Goal: Information Seeking & Learning: Learn about a topic

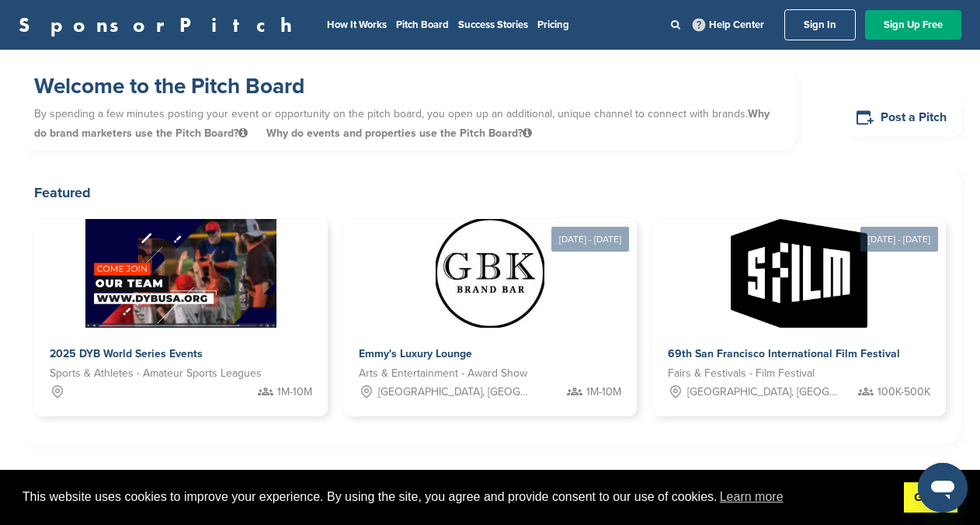
click at [910, 501] on link "Got it!" at bounding box center [930, 497] width 54 height 31
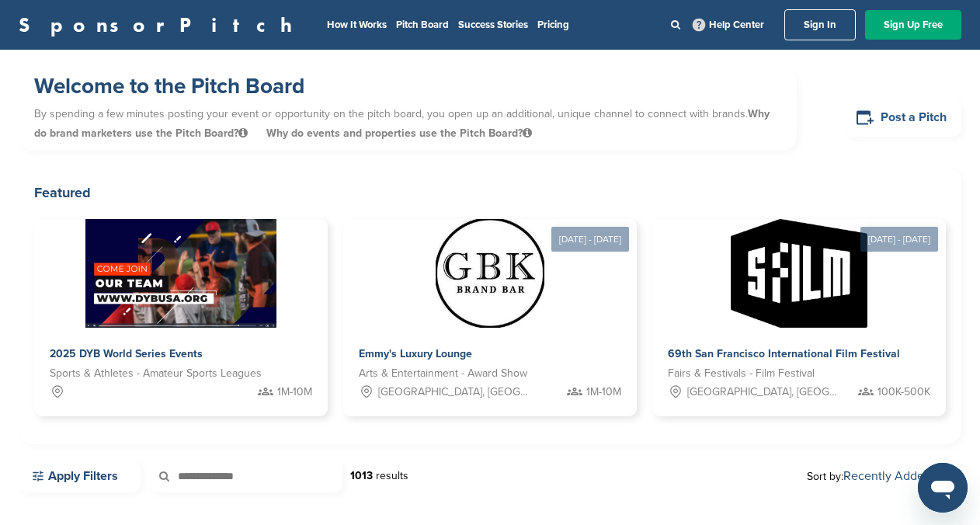
click at [895, 112] on link "Post a Pitch" at bounding box center [902, 118] width 118 height 38
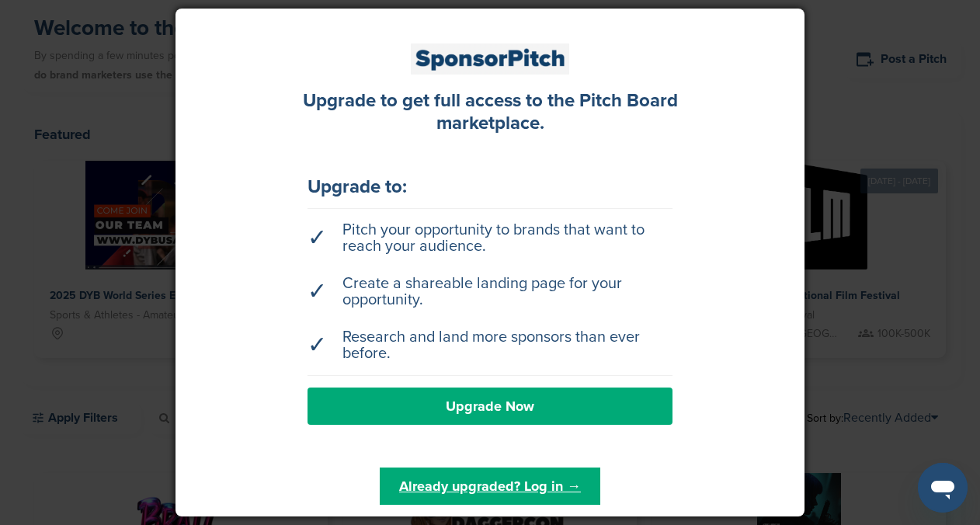
scroll to position [57, 0]
click at [817, 141] on div at bounding box center [490, 262] width 980 height 525
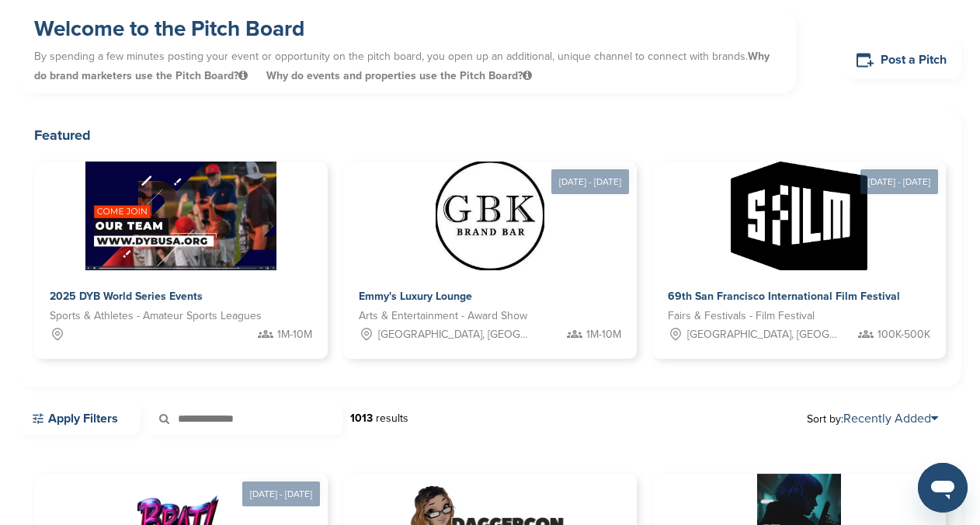
scroll to position [0, 0]
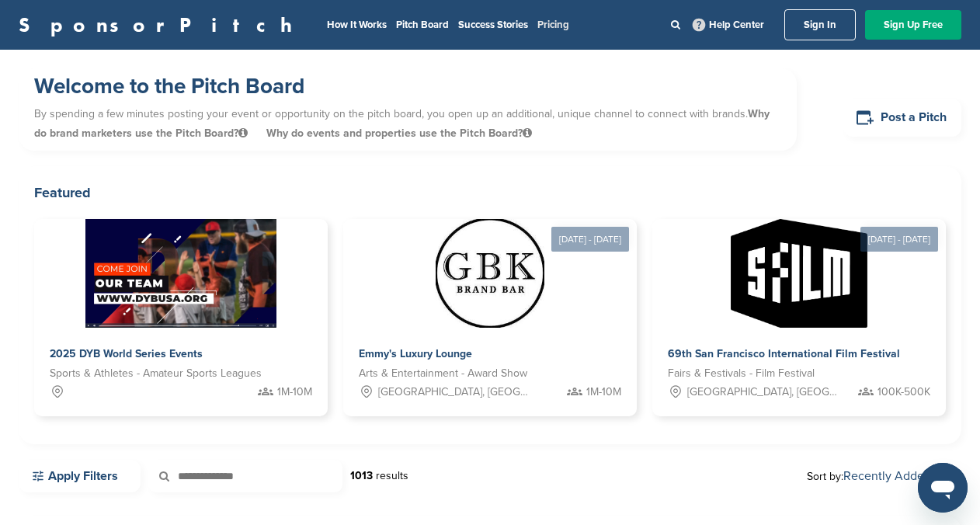
click at [537, 26] on link "Pricing" at bounding box center [553, 25] width 32 height 12
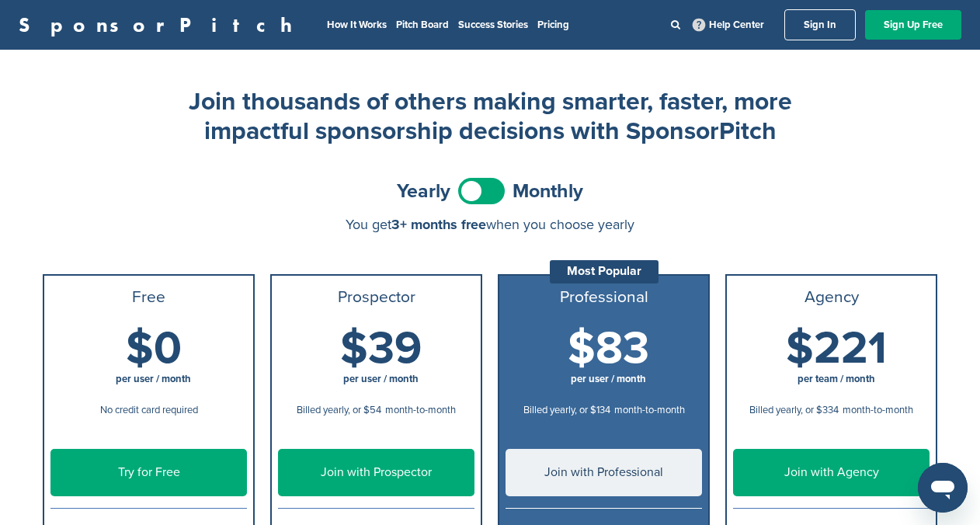
click at [420, 126] on h2 "Join thousands of others making smarter, faster, more impactful sponsorship dec…" at bounding box center [489, 117] width 621 height 60
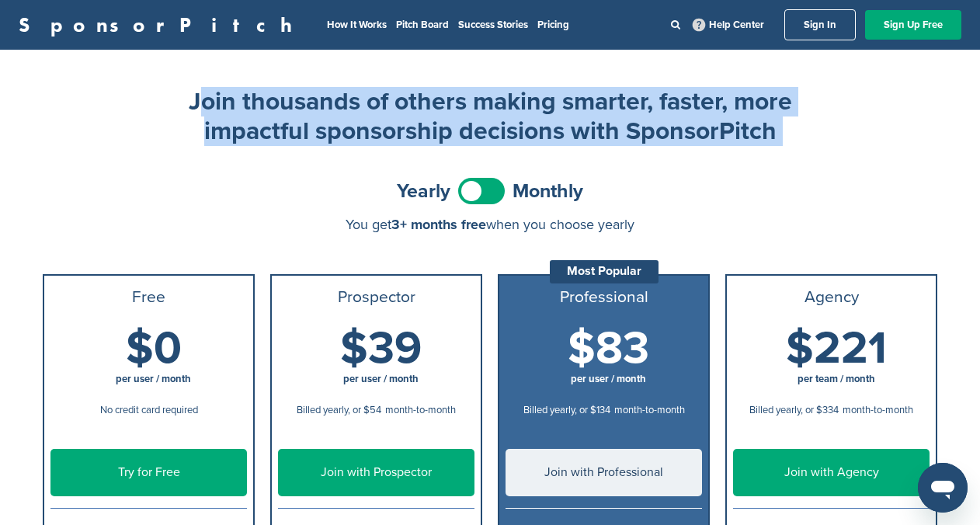
click at [420, 126] on h2 "Join thousands of others making smarter, faster, more impactful sponsorship dec…" at bounding box center [489, 117] width 621 height 60
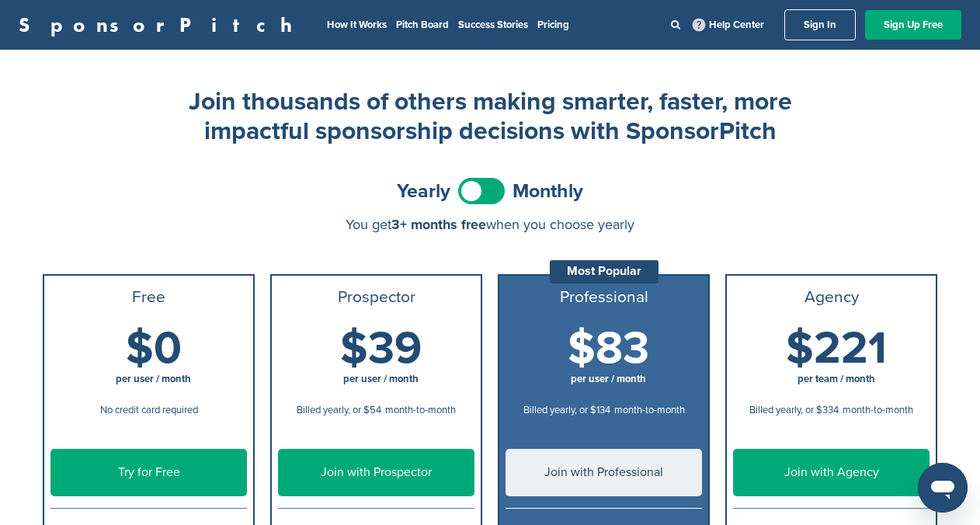
click at [483, 133] on h2 "Join thousands of others making smarter, faster, more impactful sponsorship dec…" at bounding box center [489, 117] width 621 height 60
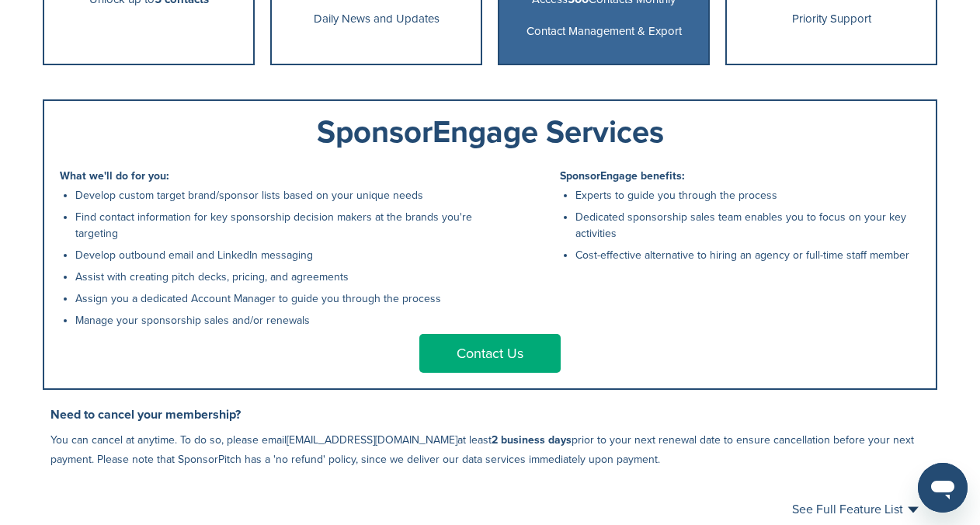
scroll to position [658, 0]
click at [481, 368] on link "Contact Us" at bounding box center [489, 354] width 141 height 39
